Goal: Task Accomplishment & Management: Use online tool/utility

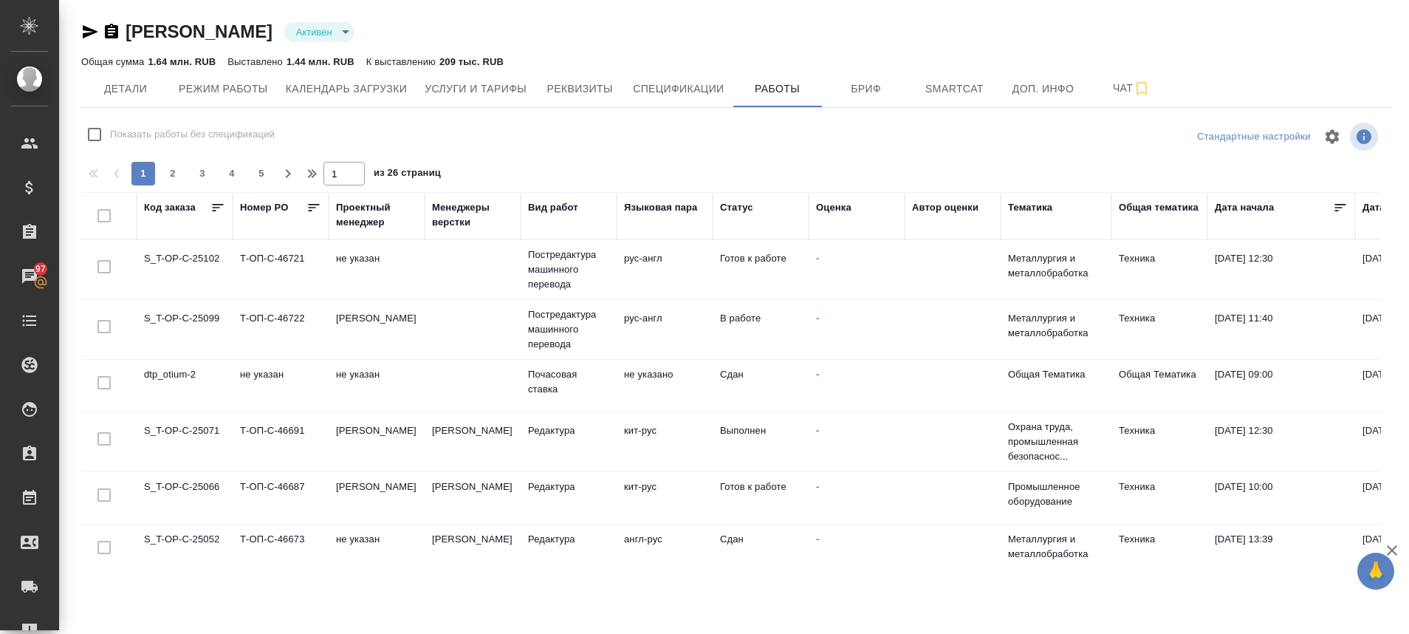
click at [203, 315] on td "S_T-OP-C-25099" at bounding box center [185, 329] width 96 height 52
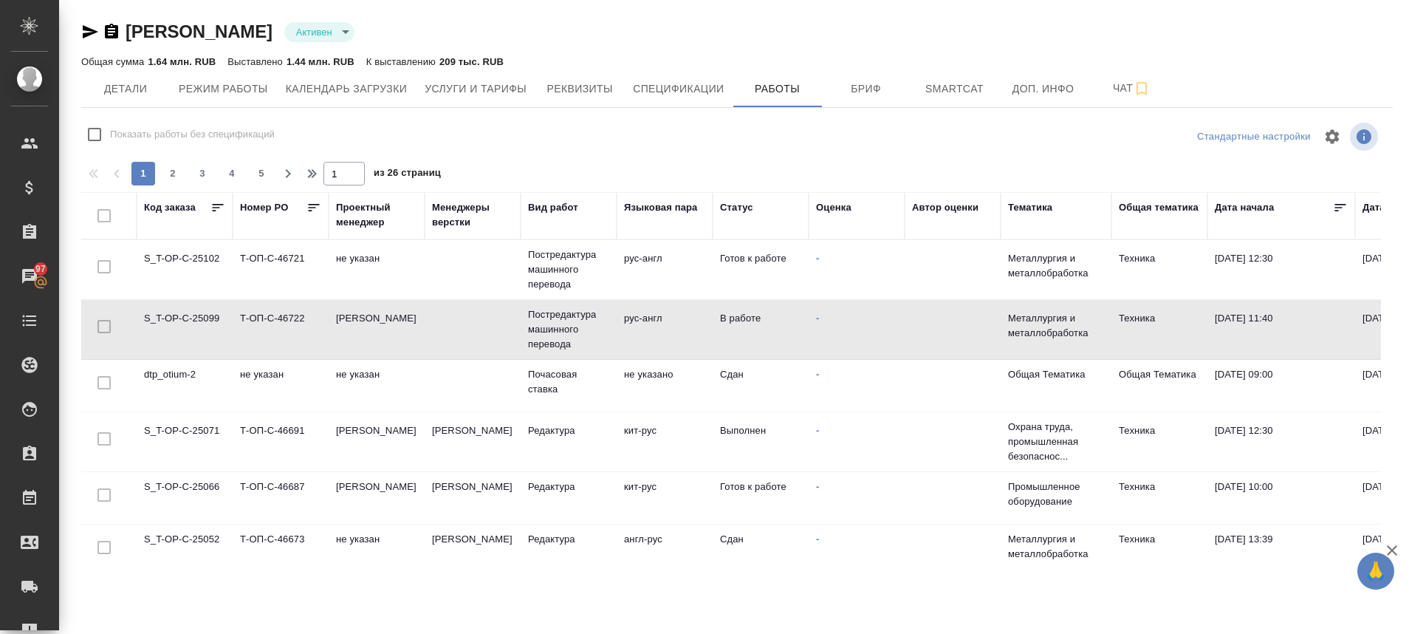
click at [203, 315] on td "S_T-OP-C-25099" at bounding box center [185, 329] width 96 height 52
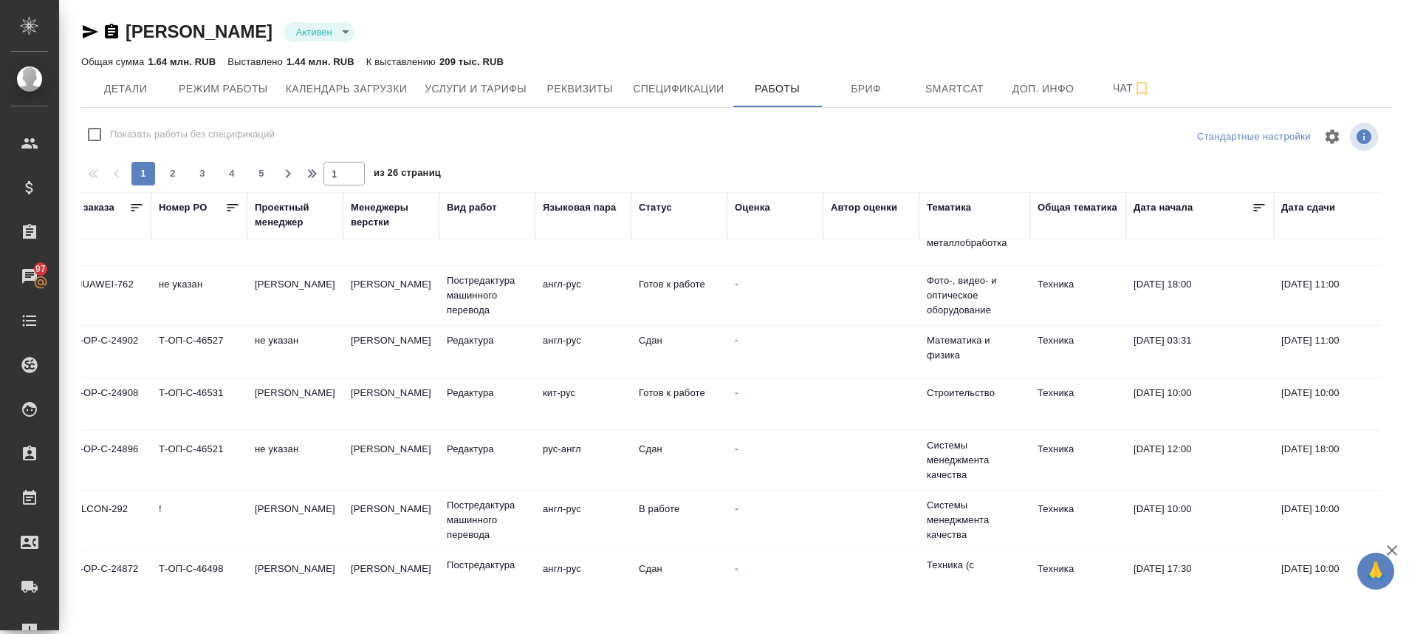
scroll to position [902, 0]
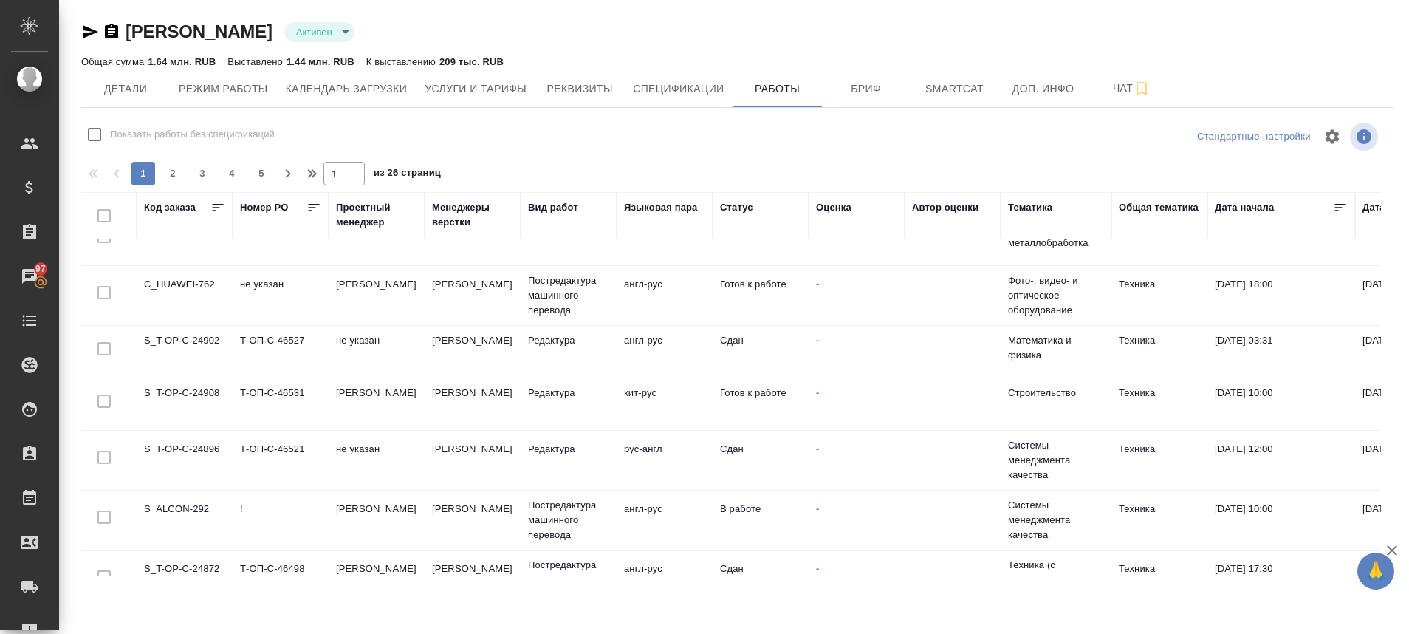
click at [196, 517] on td "S_ALCON-292" at bounding box center [185, 520] width 96 height 52
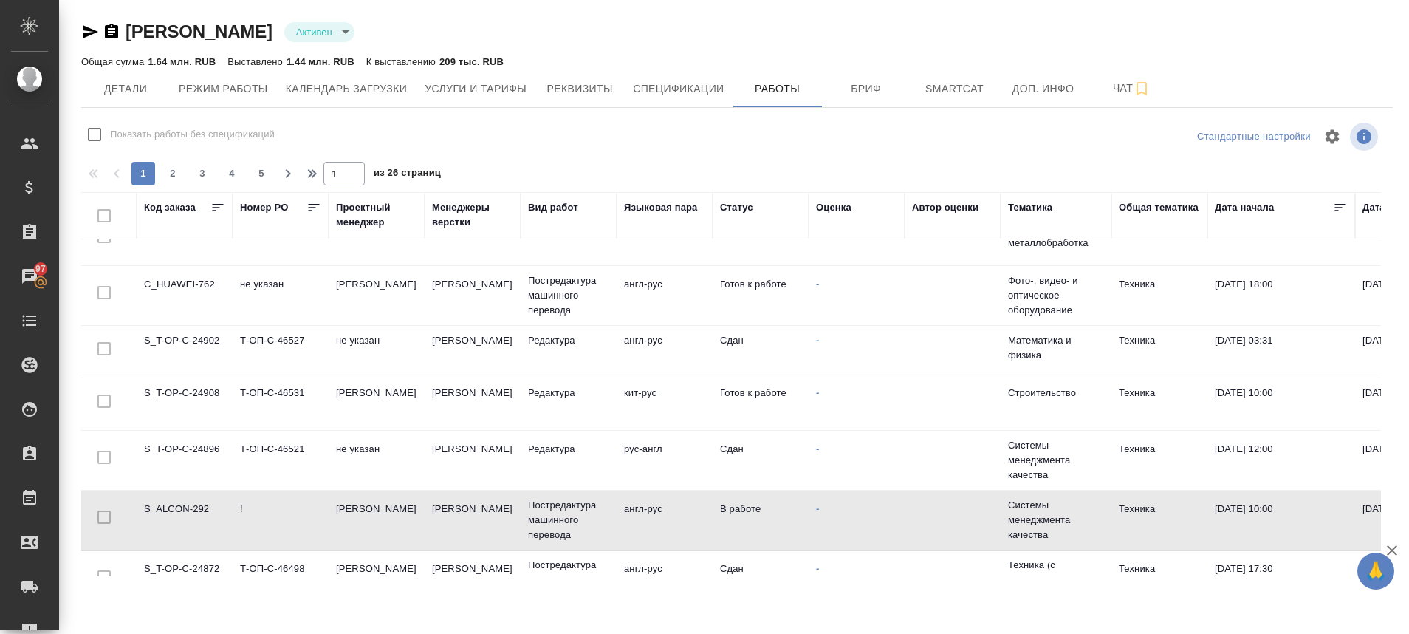
click at [196, 517] on td "S_ALCON-292" at bounding box center [185, 520] width 96 height 52
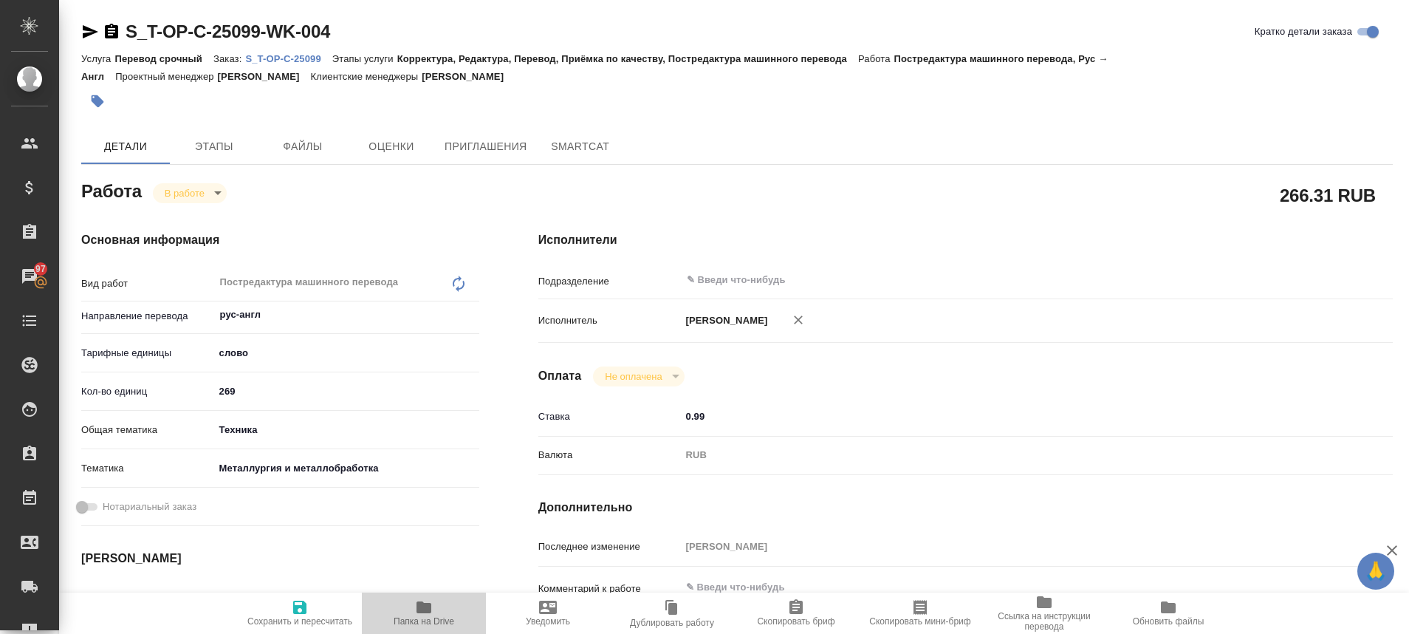
click at [429, 604] on icon "button" at bounding box center [423, 607] width 15 height 12
click at [85, 26] on icon "button" at bounding box center [90, 32] width 18 height 18
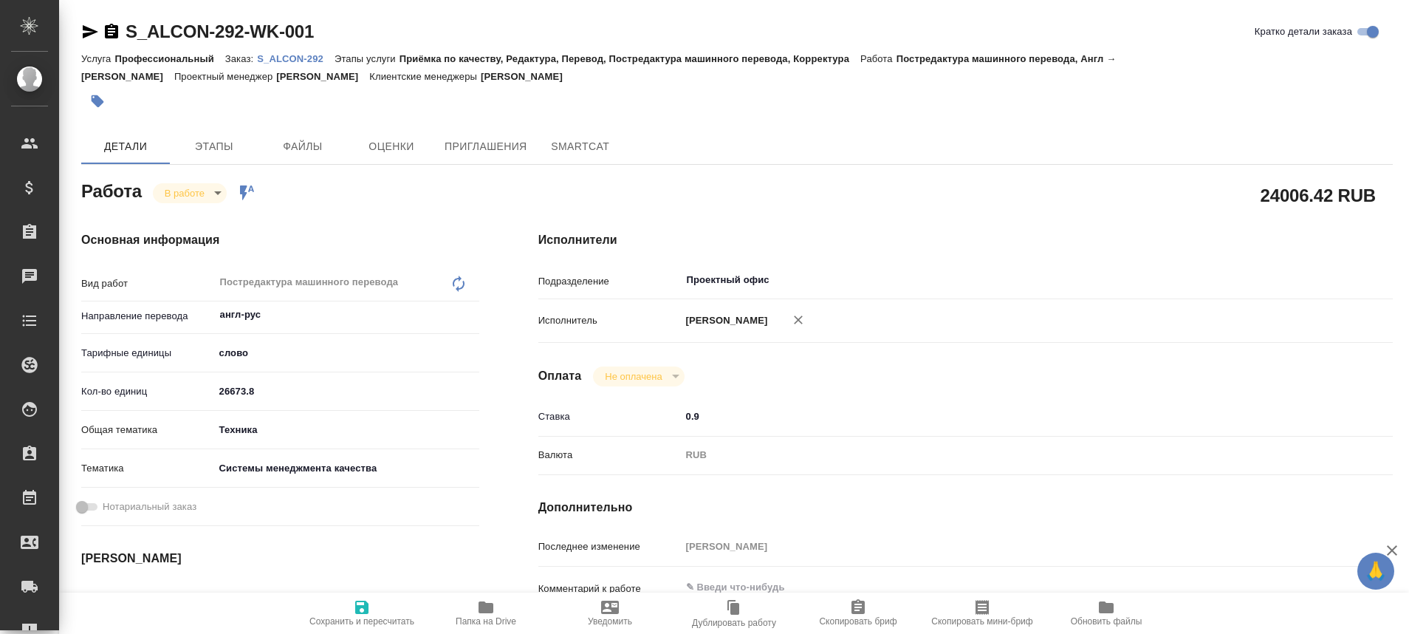
type textarea "x"
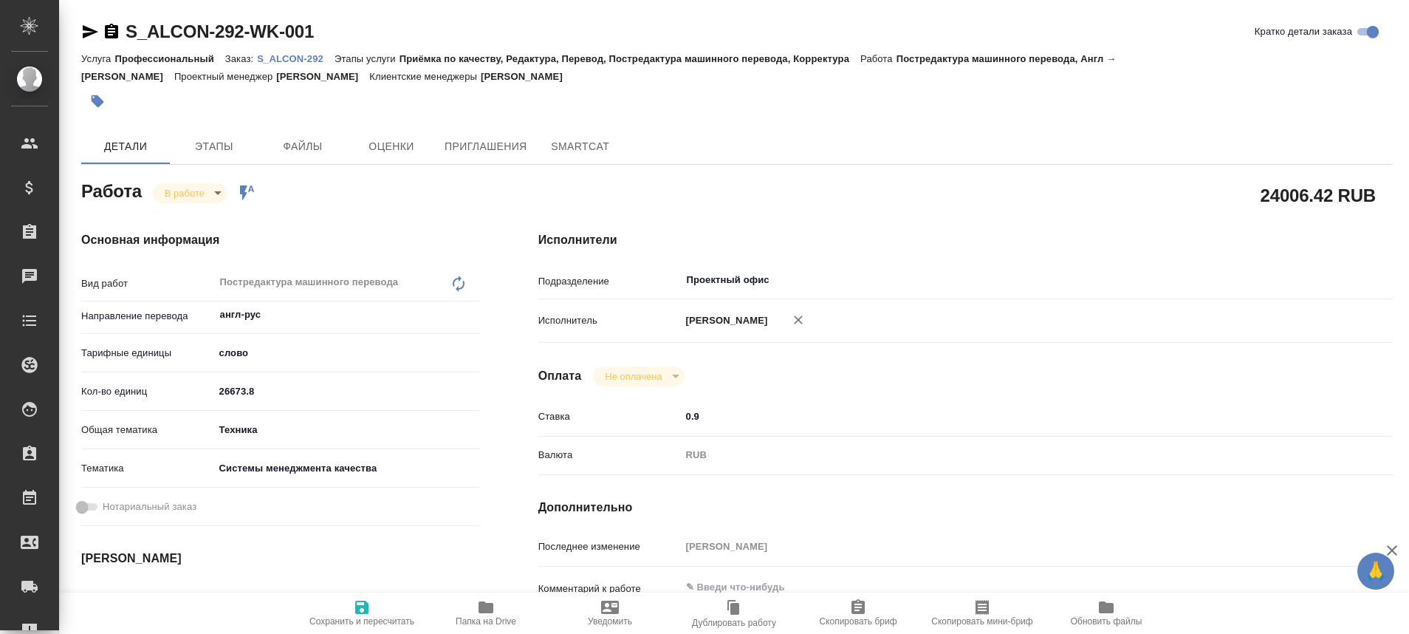
type textarea "x"
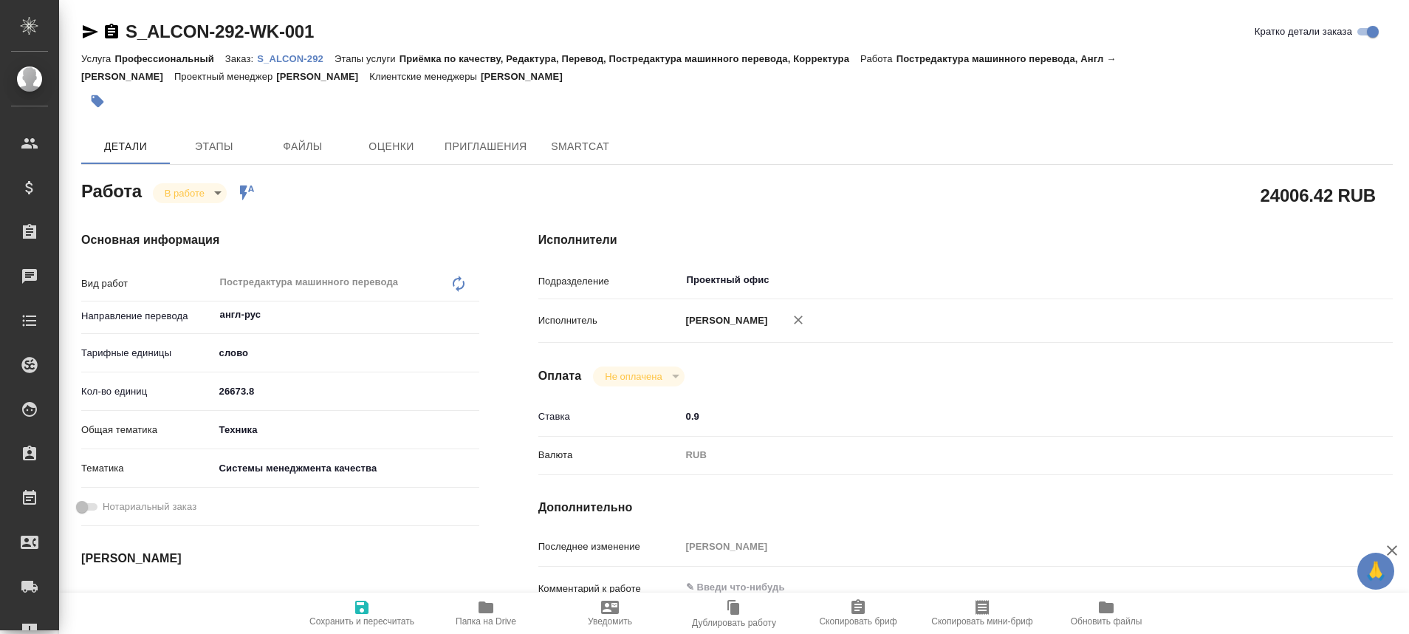
type textarea "x"
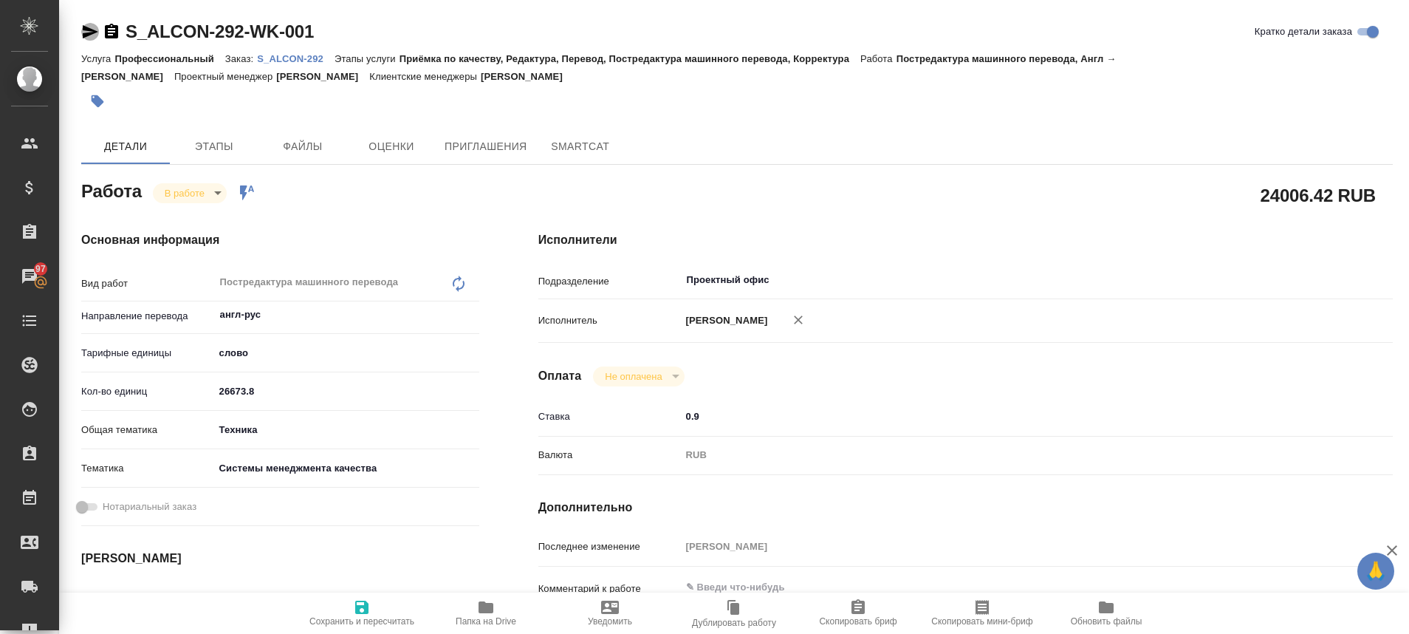
drag, startPoint x: 86, startPoint y: 22, endPoint x: 86, endPoint y: 30, distance: 8.1
click at [86, 30] on icon "button" at bounding box center [90, 32] width 18 height 18
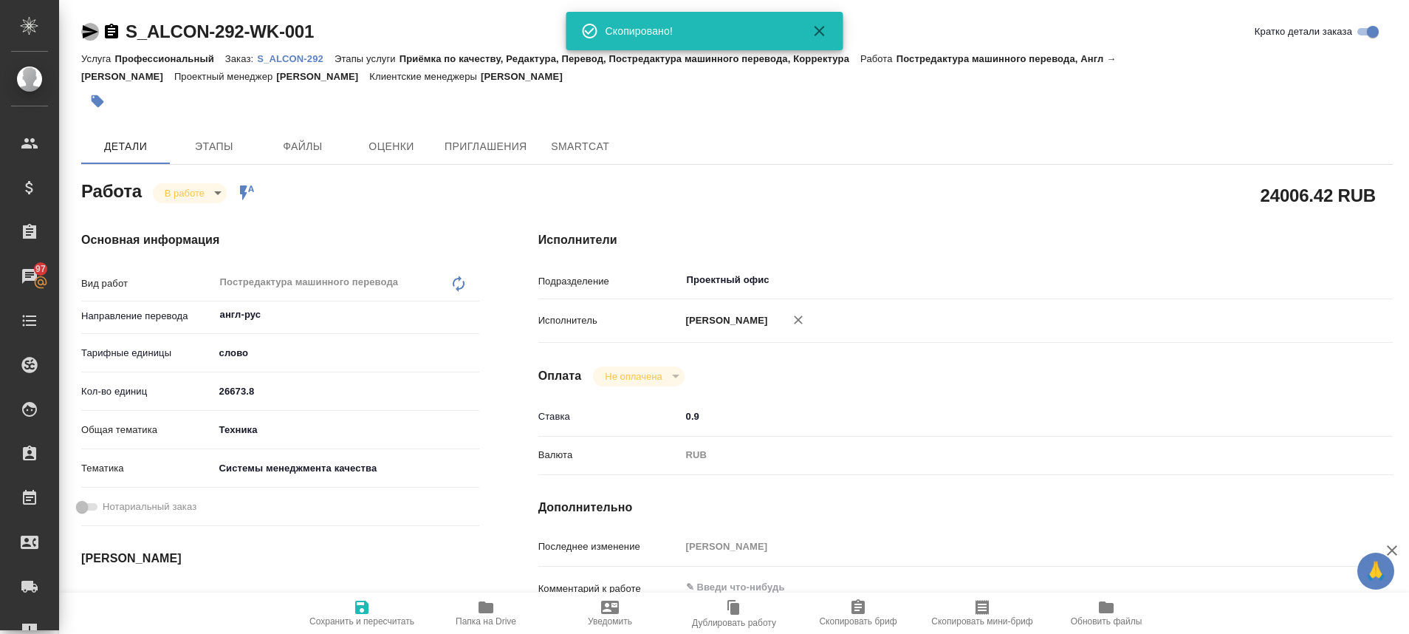
click at [86, 30] on icon "button" at bounding box center [91, 31] width 16 height 13
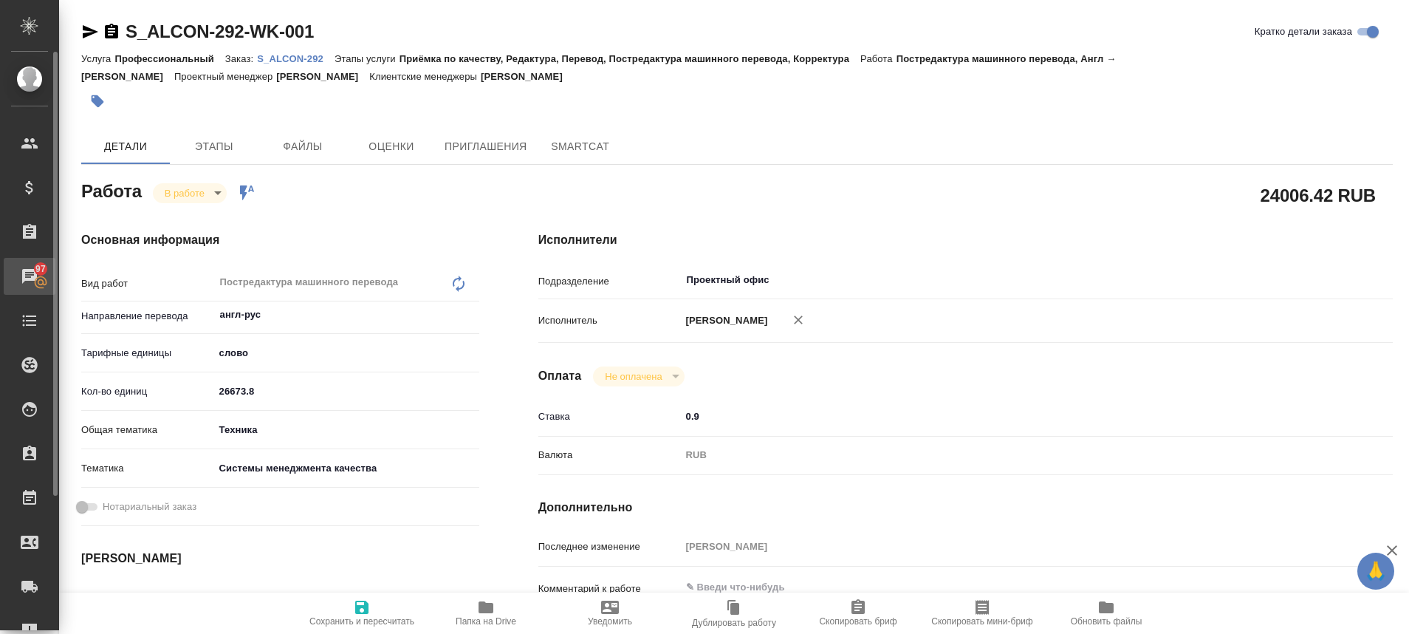
type textarea "x"
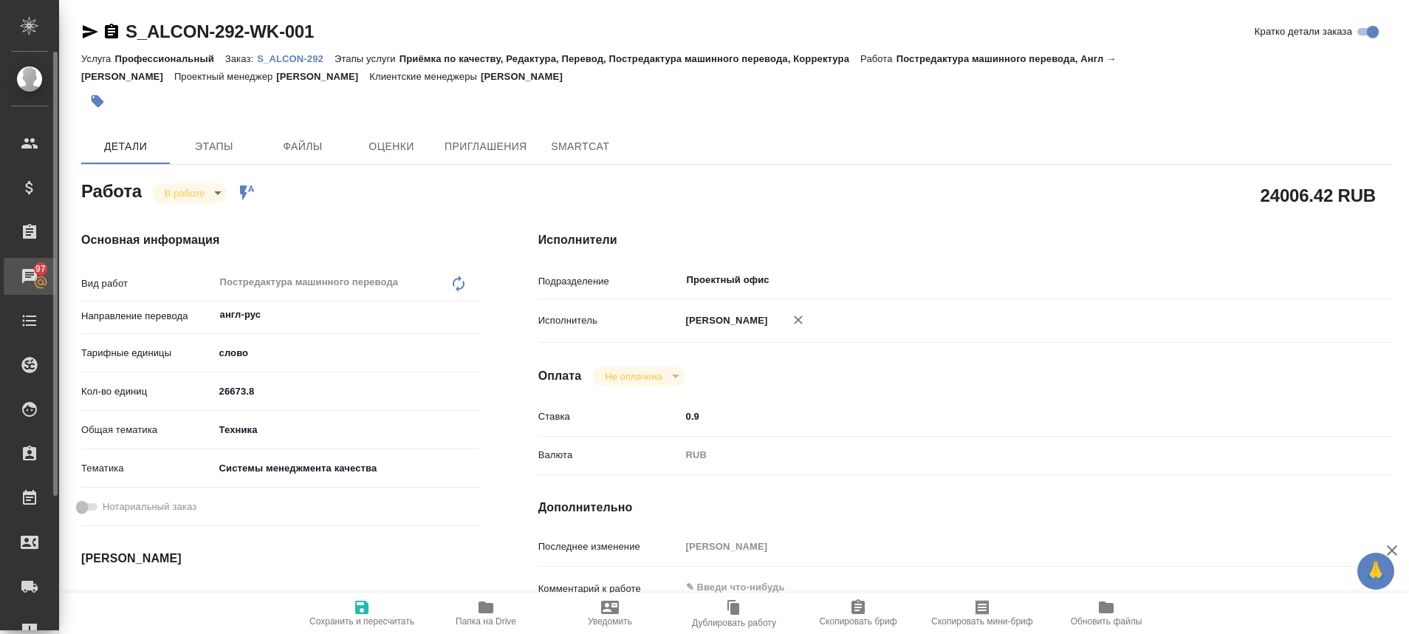
type textarea "x"
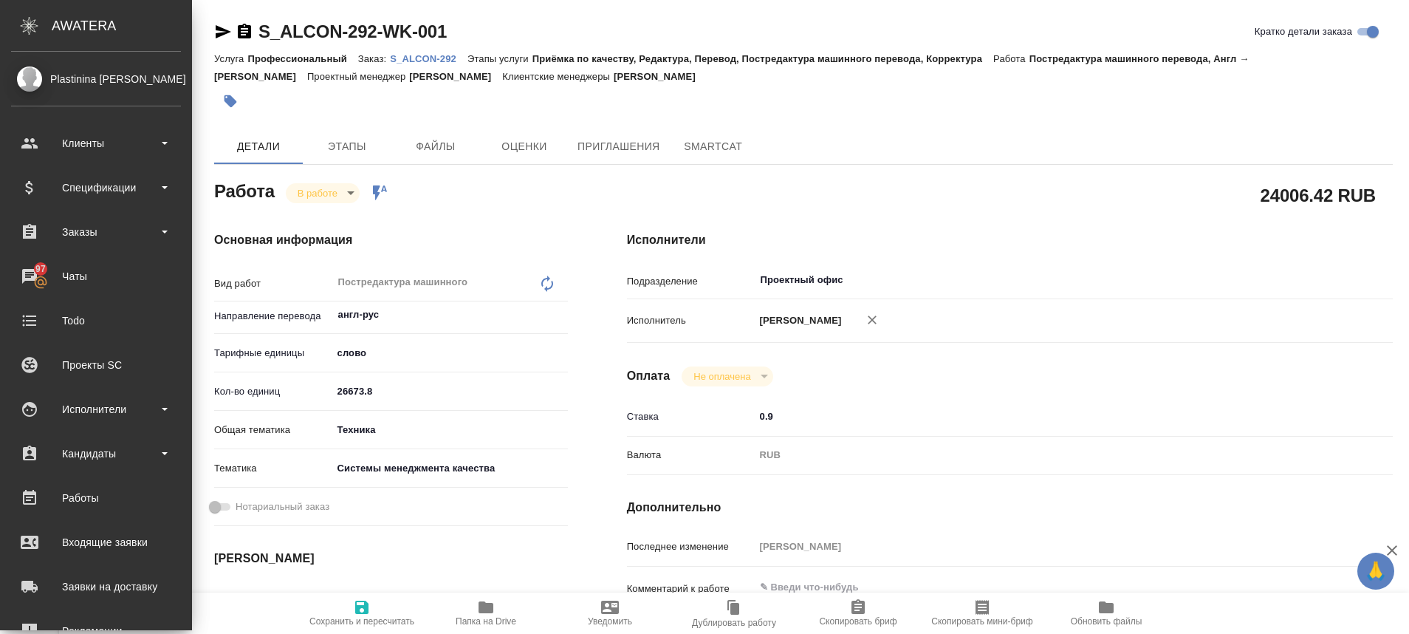
type textarea "x"
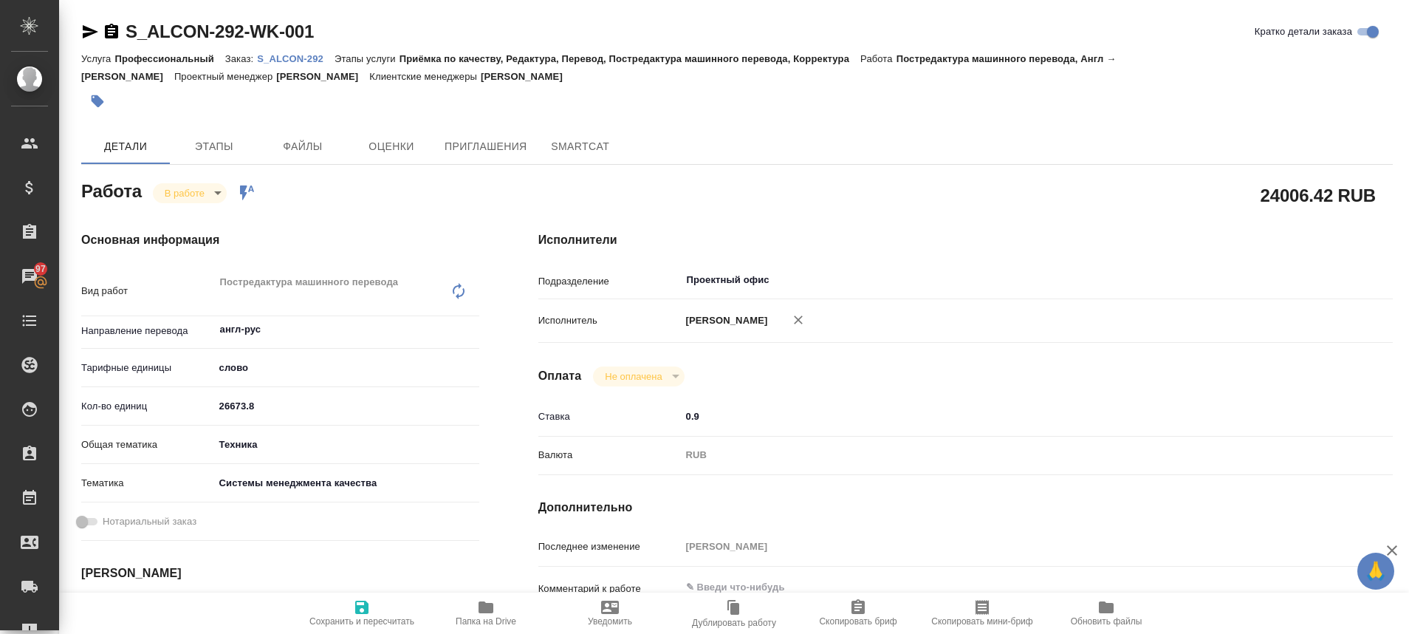
type textarea "x"
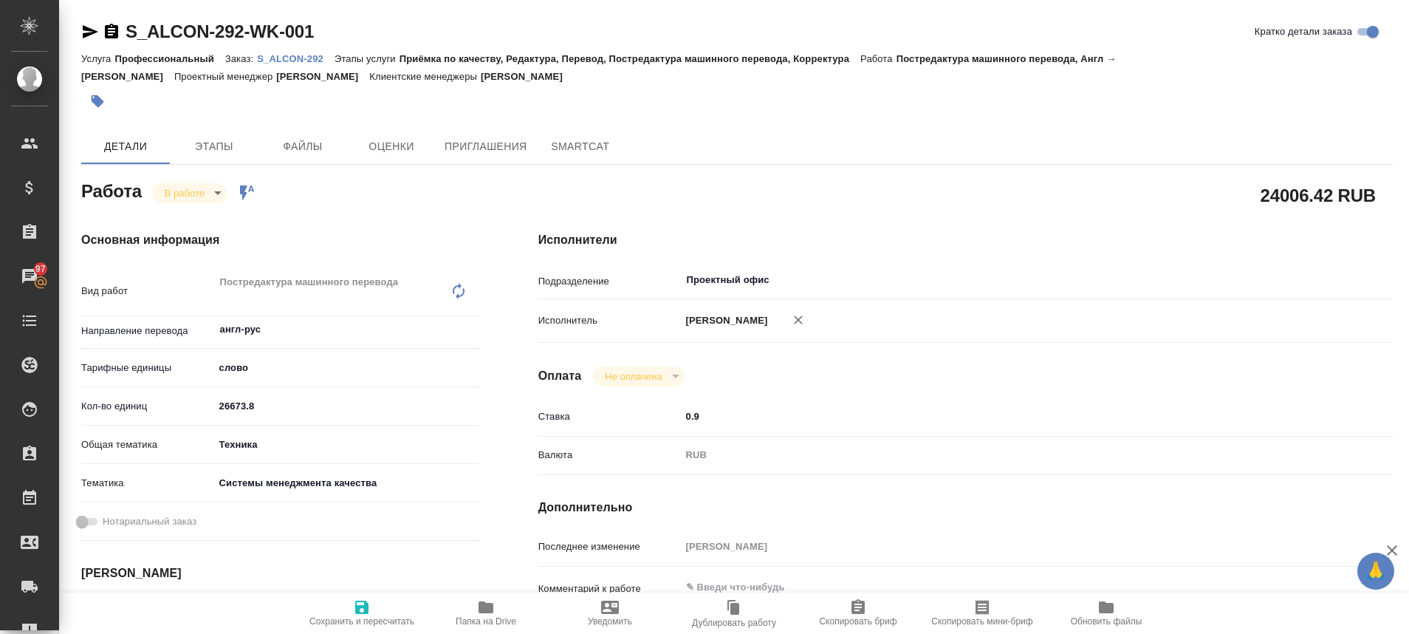
click at [306, 58] on p "S_ALCON-292" at bounding box center [296, 58] width 78 height 11
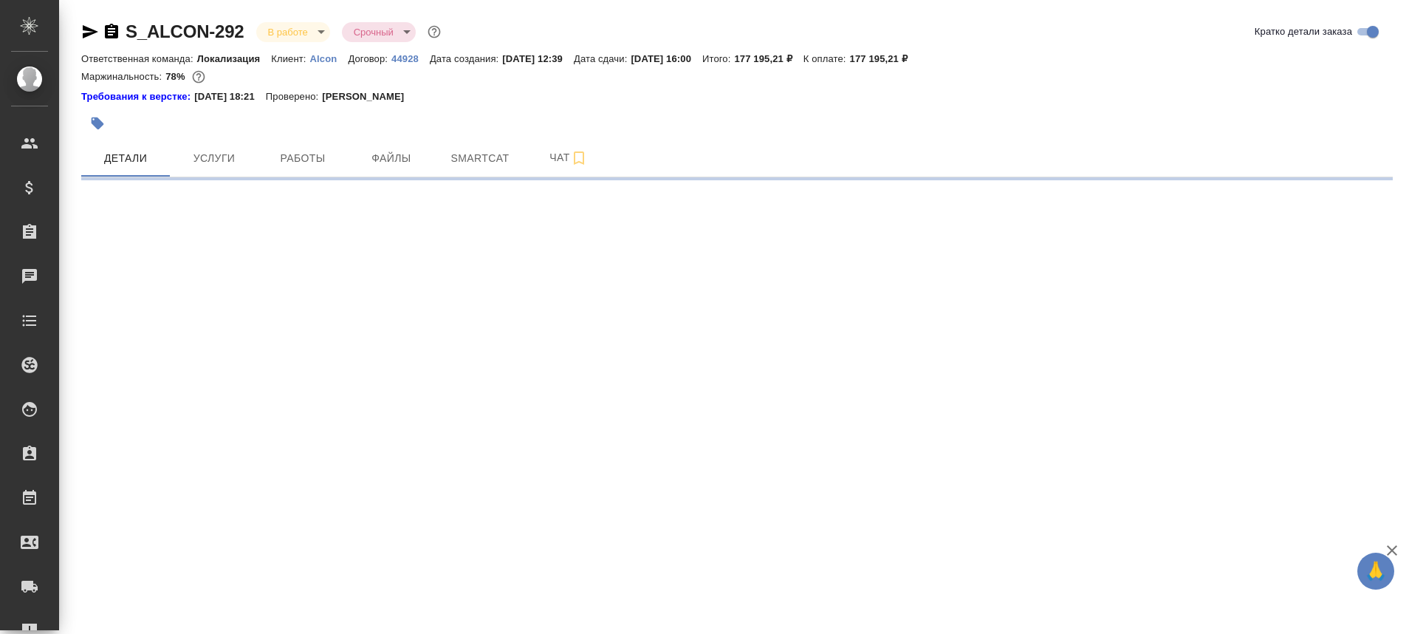
select select "RU"
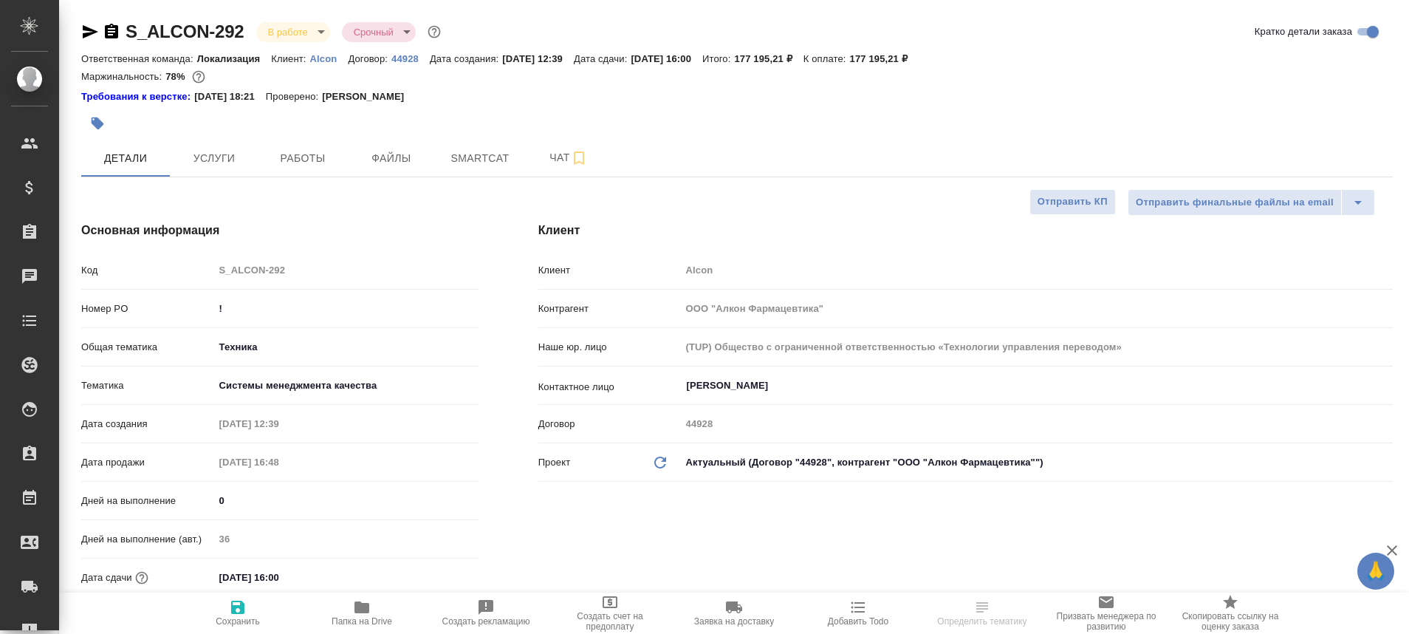
type textarea "x"
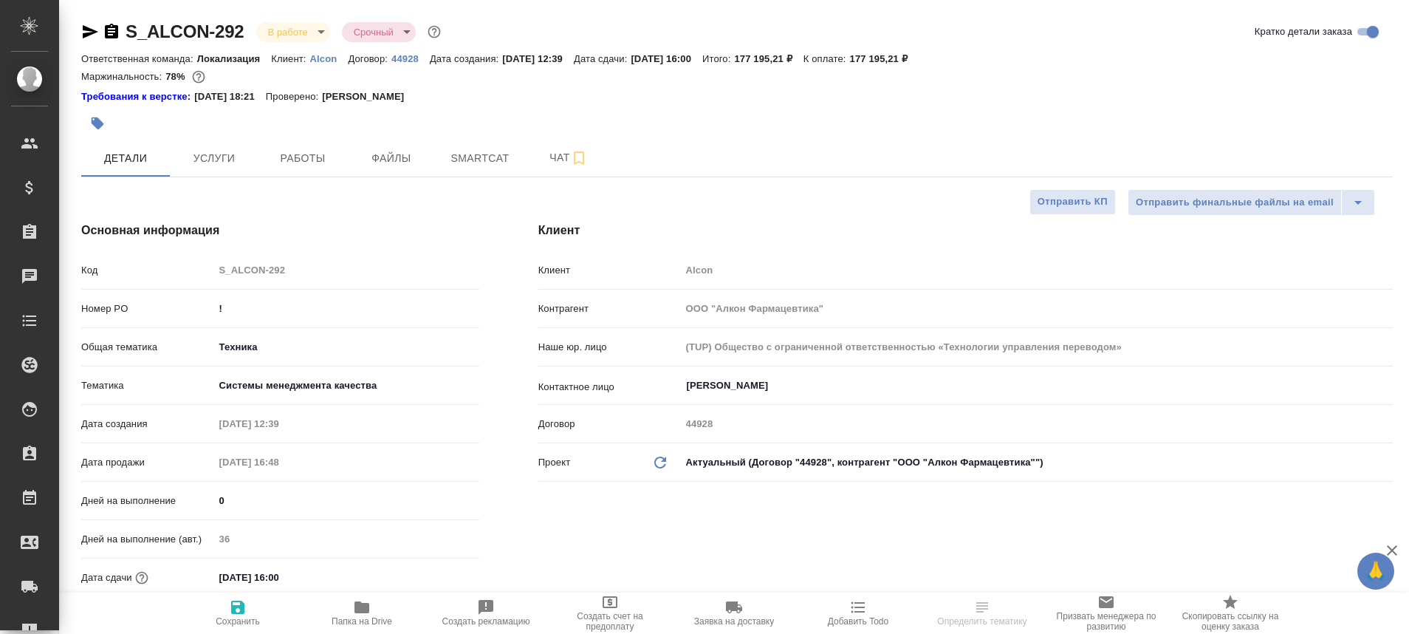
type textarea "x"
type input "[PERSON_NAME]"
click at [298, 172] on button "Работы" at bounding box center [302, 158] width 89 height 37
